Goal: Task Accomplishment & Management: Manage account settings

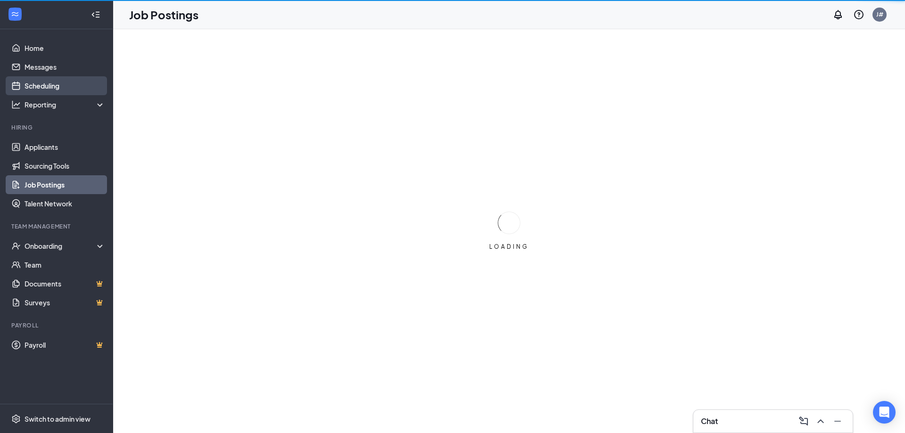
click at [31, 87] on link "Scheduling" at bounding box center [65, 85] width 81 height 19
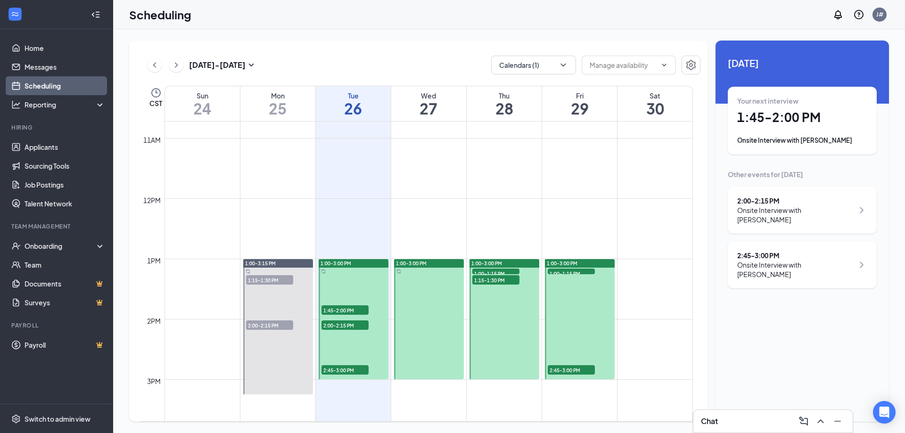
scroll to position [699, 0]
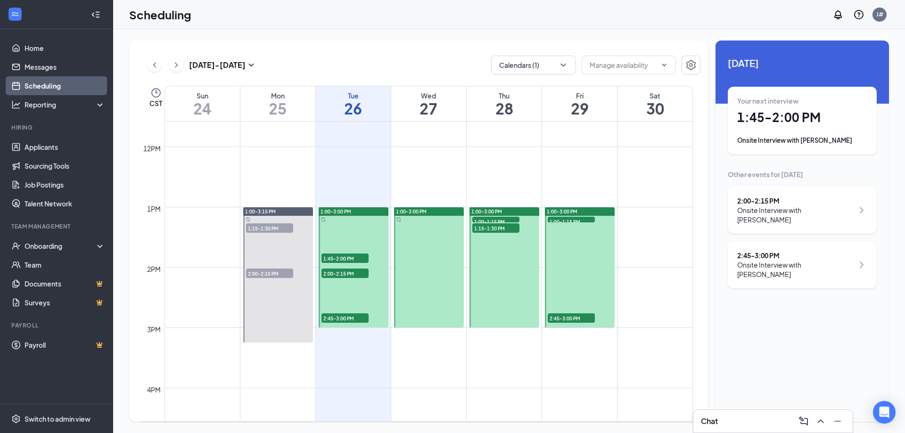
click at [558, 219] on span "1:00-1:15 PM" at bounding box center [571, 221] width 47 height 9
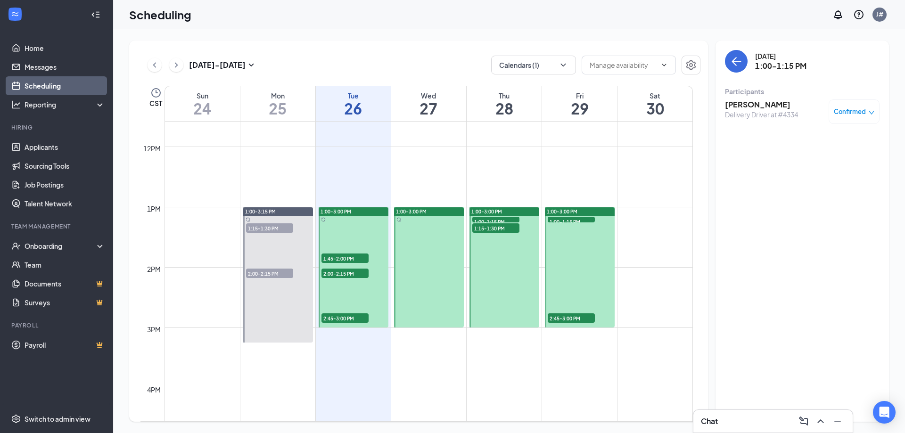
click at [846, 109] on span "Confirmed" at bounding box center [850, 111] width 32 height 9
click at [823, 141] on span "Request Reschedule" at bounding box center [833, 142] width 65 height 10
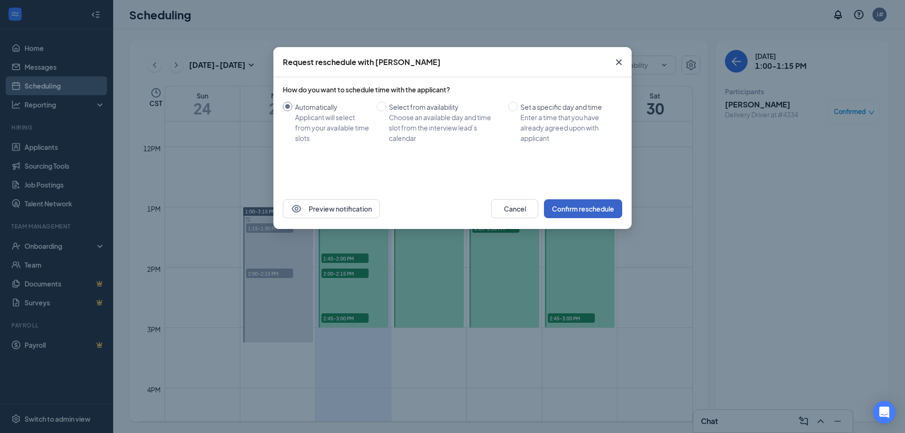
click at [593, 212] on button "Confirm reschedule" at bounding box center [583, 208] width 78 height 19
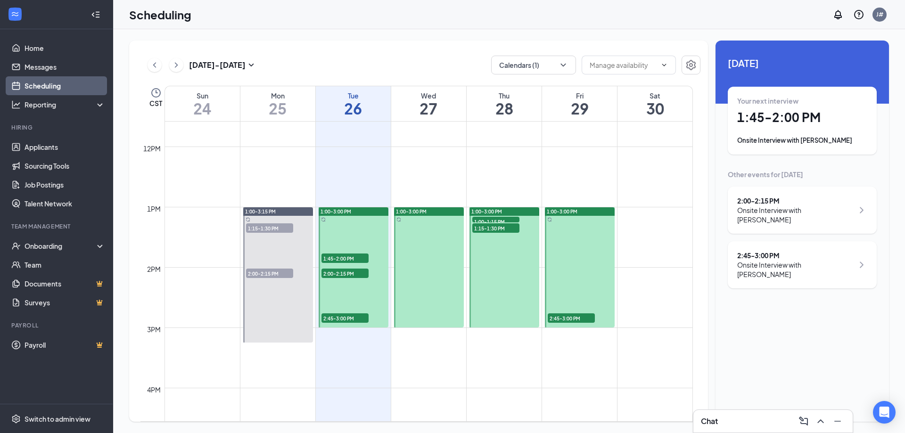
click at [567, 315] on span "2:45-3:00 PM" at bounding box center [571, 318] width 47 height 9
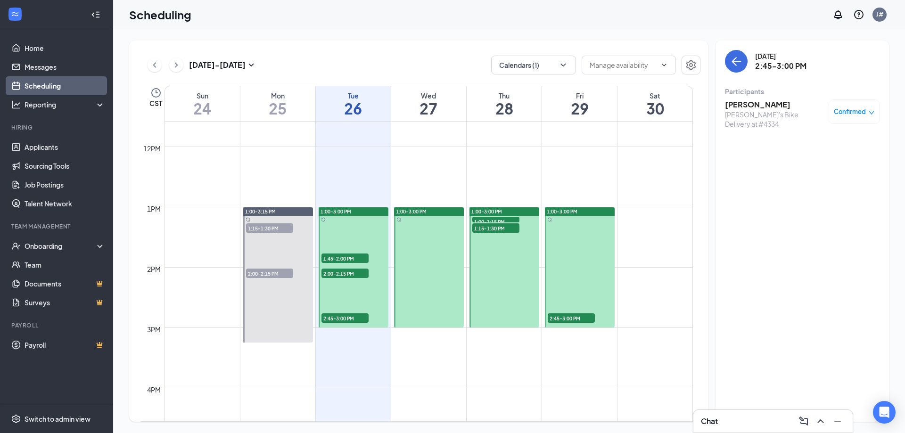
click at [848, 114] on span "Confirmed" at bounding box center [850, 111] width 32 height 9
click at [824, 145] on span "Request Reschedule" at bounding box center [833, 142] width 65 height 10
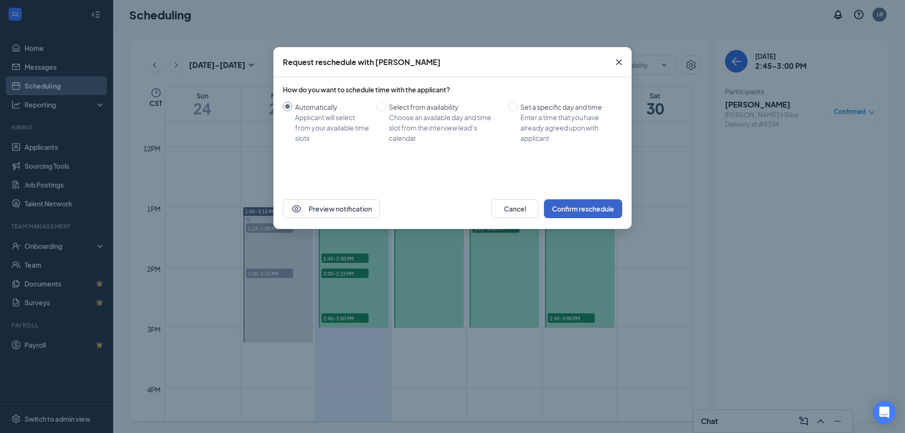
click at [577, 204] on button "Confirm reschedule" at bounding box center [583, 208] width 78 height 19
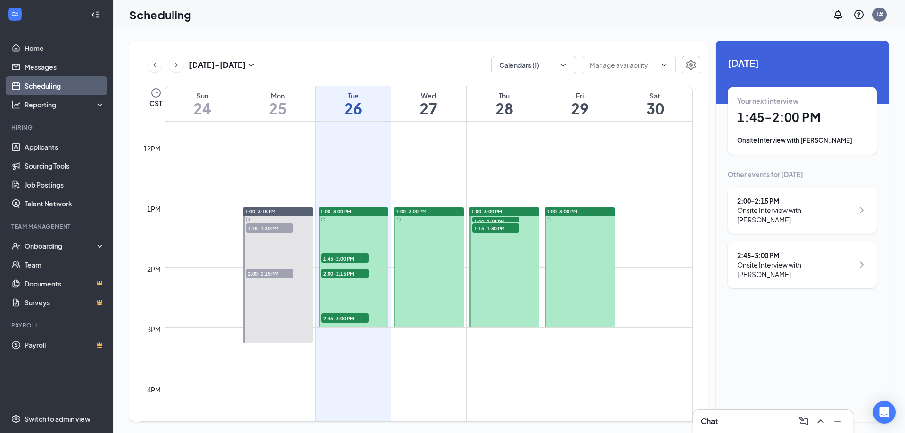
click at [569, 212] on span "1:00-3:00 PM" at bounding box center [562, 211] width 31 height 7
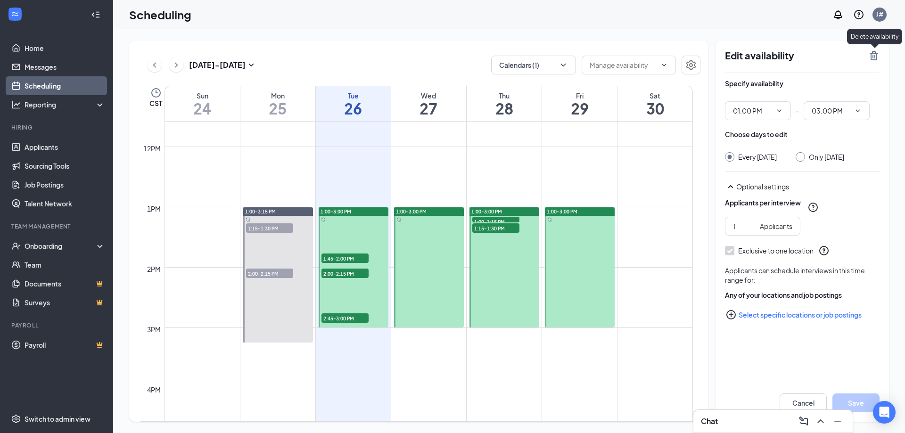
click at [872, 57] on icon "TrashOutline" at bounding box center [874, 55] width 8 height 9
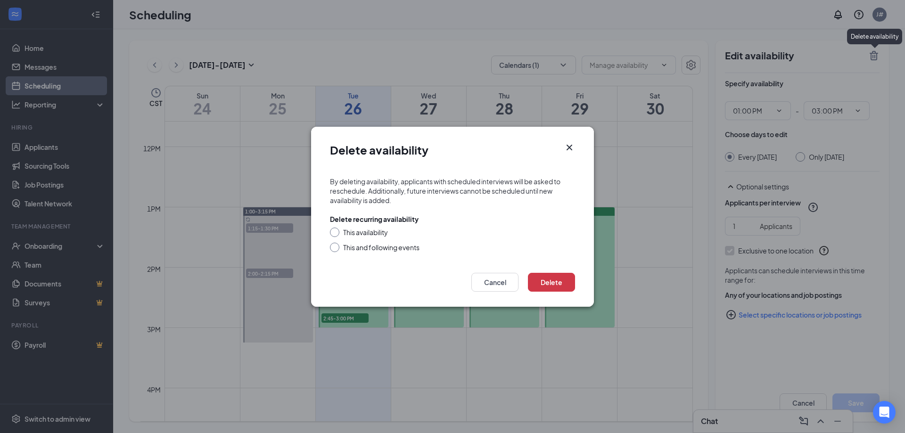
click at [336, 232] on input "This availability" at bounding box center [333, 231] width 7 height 7
radio input "true"
click at [542, 282] on button "Delete" at bounding box center [551, 282] width 47 height 19
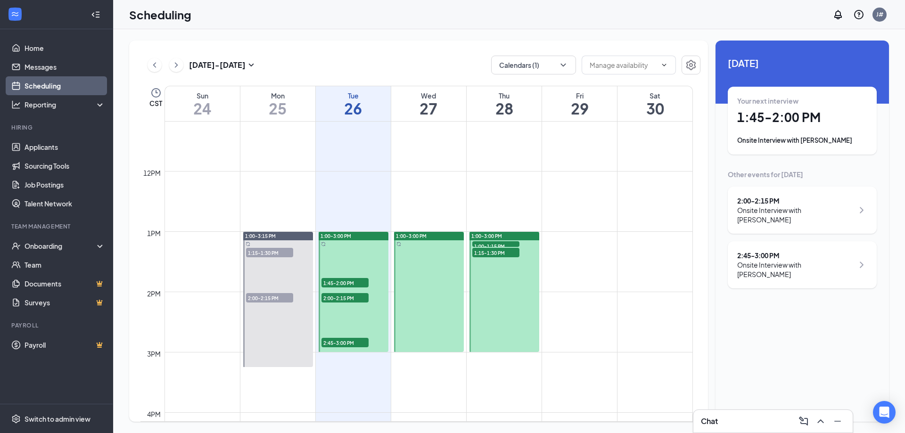
scroll to position [652, 0]
